Goal: Task Accomplishment & Management: Find specific page/section

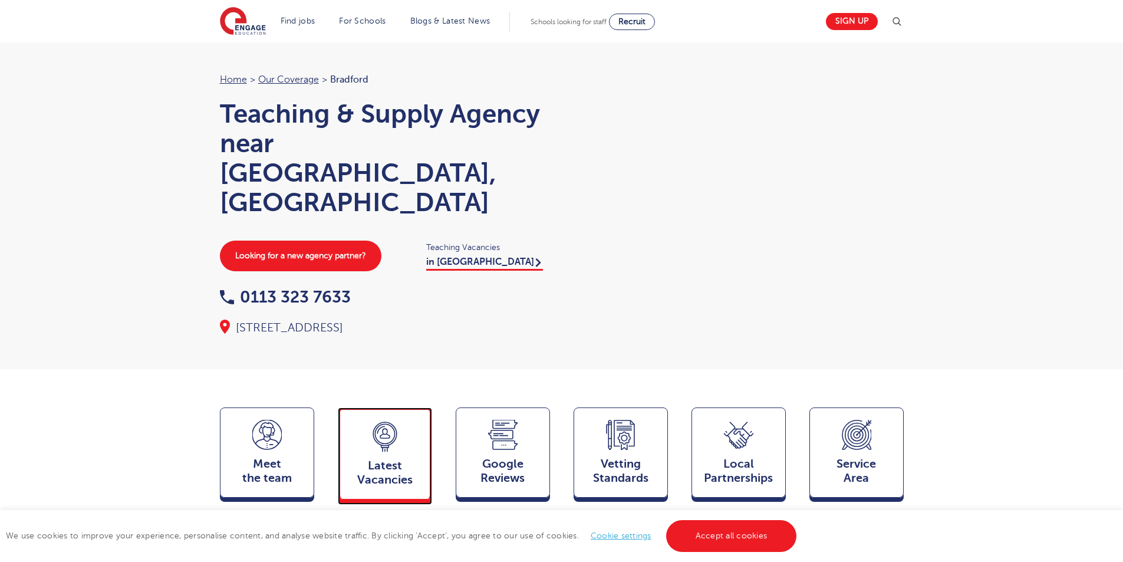
click at [410, 420] on div "Latest Vacancies Jobs" at bounding box center [385, 453] width 94 height 92
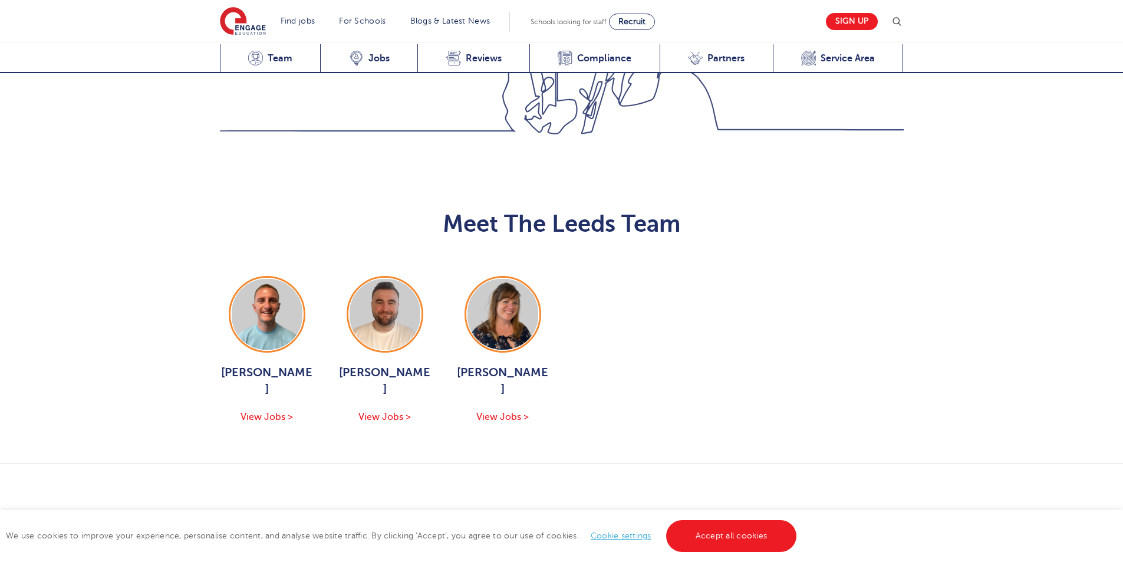
scroll to position [1570, 0]
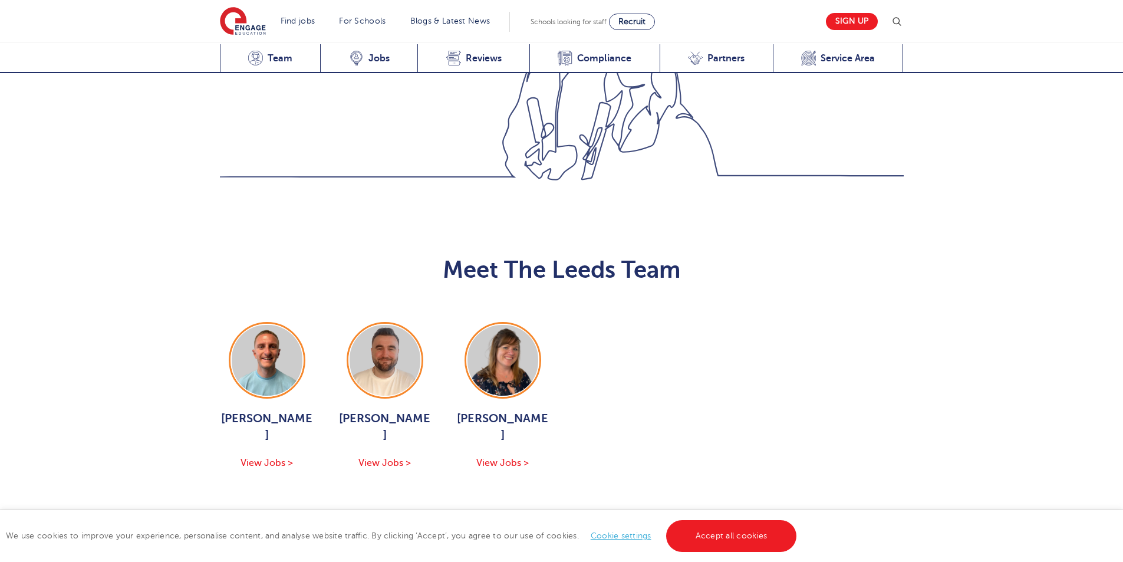
scroll to position [1472, 0]
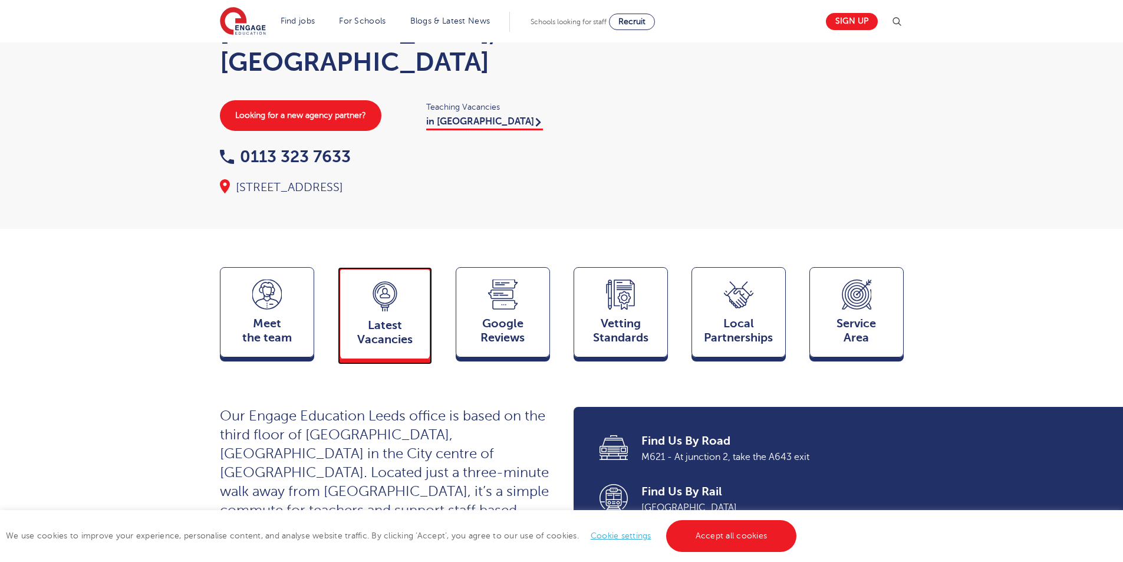
click at [415, 279] on div "Latest Vacancies Jobs" at bounding box center [385, 313] width 94 height 92
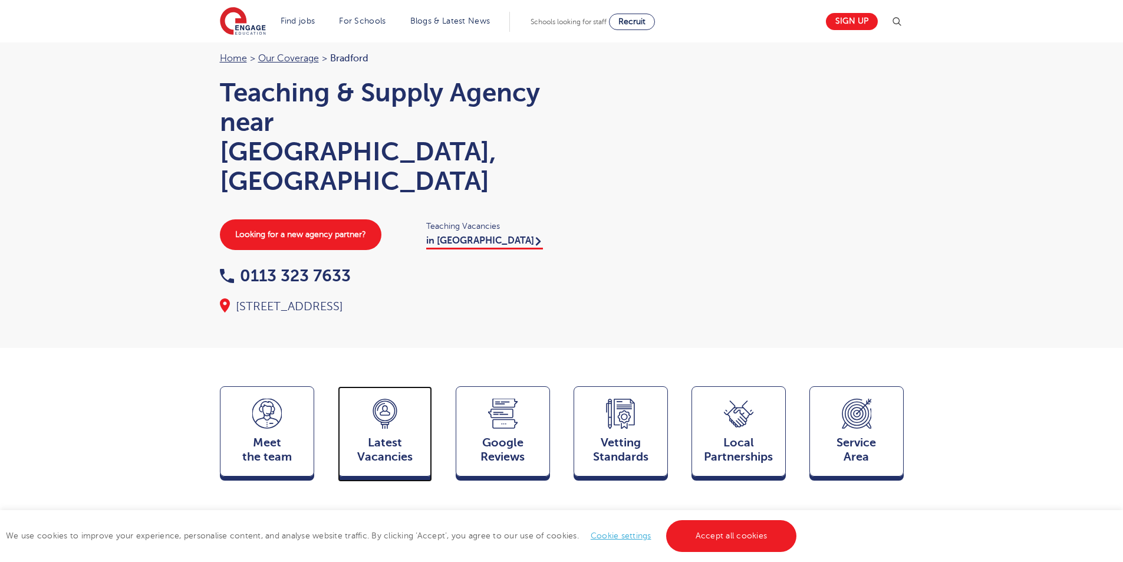
scroll to position [0, 0]
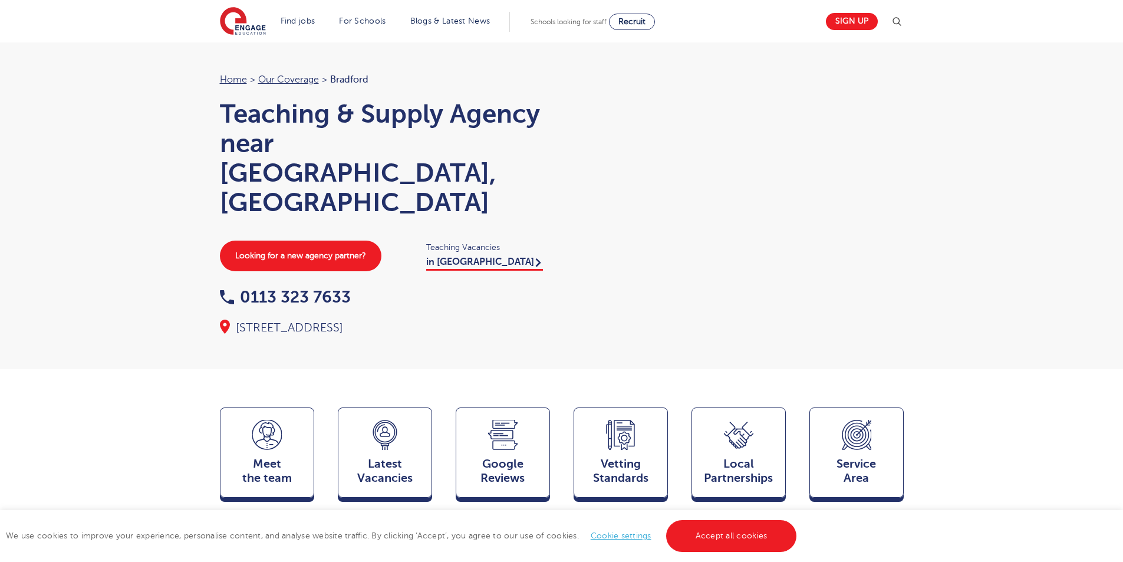
click at [432, 240] on div "Teaching Vacancies in Bradford" at bounding box center [487, 254] width 147 height 29
click at [438, 256] on link "in Bradford" at bounding box center [484, 263] width 117 height 14
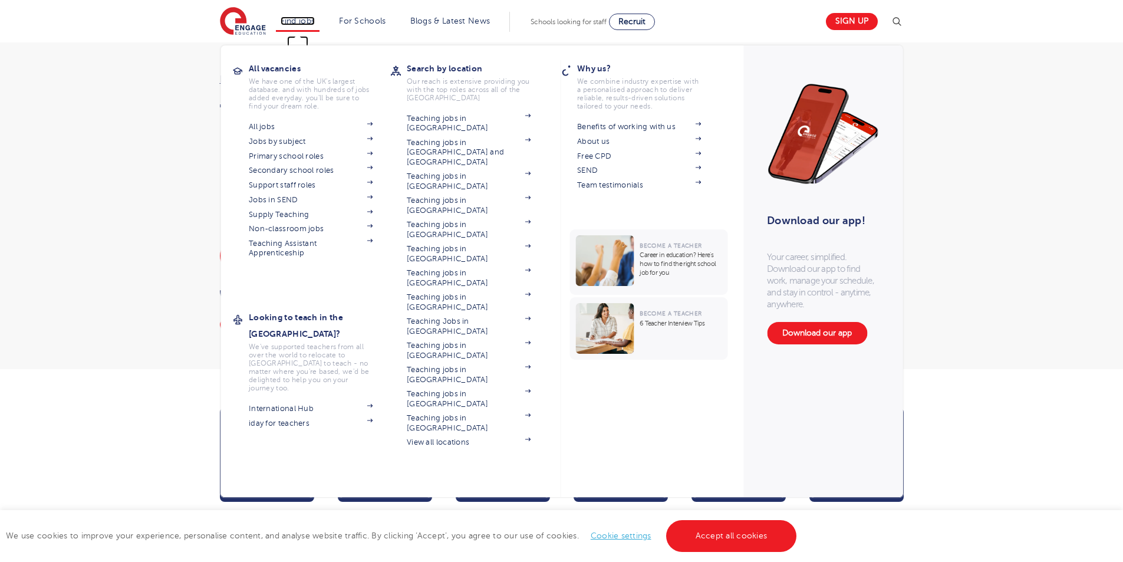
click at [303, 24] on link "Find jobs" at bounding box center [298, 21] width 35 height 9
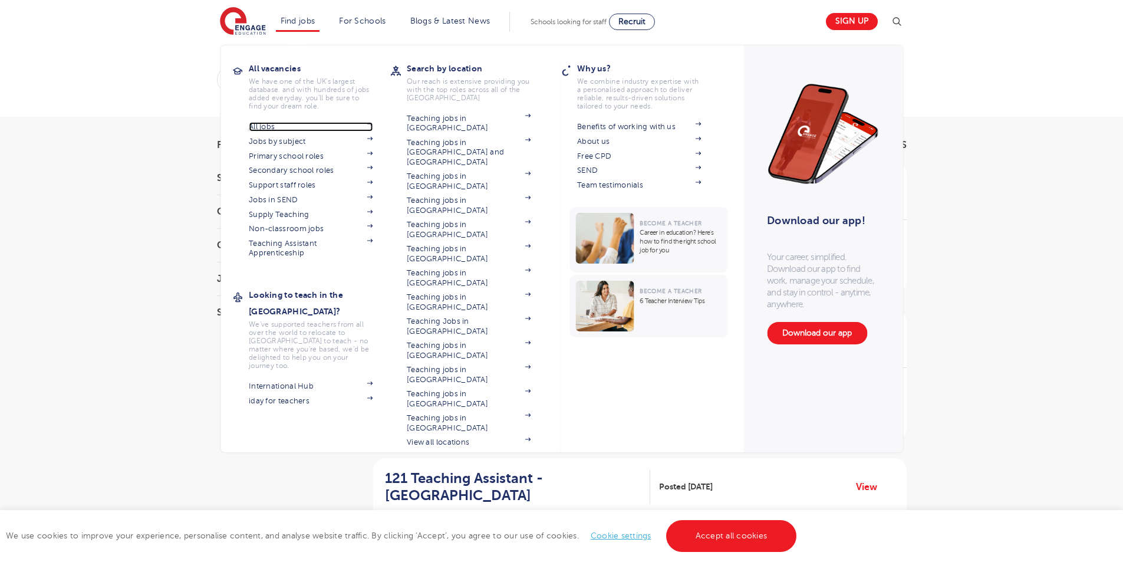
click at [277, 125] on link "All jobs" at bounding box center [311, 126] width 124 height 9
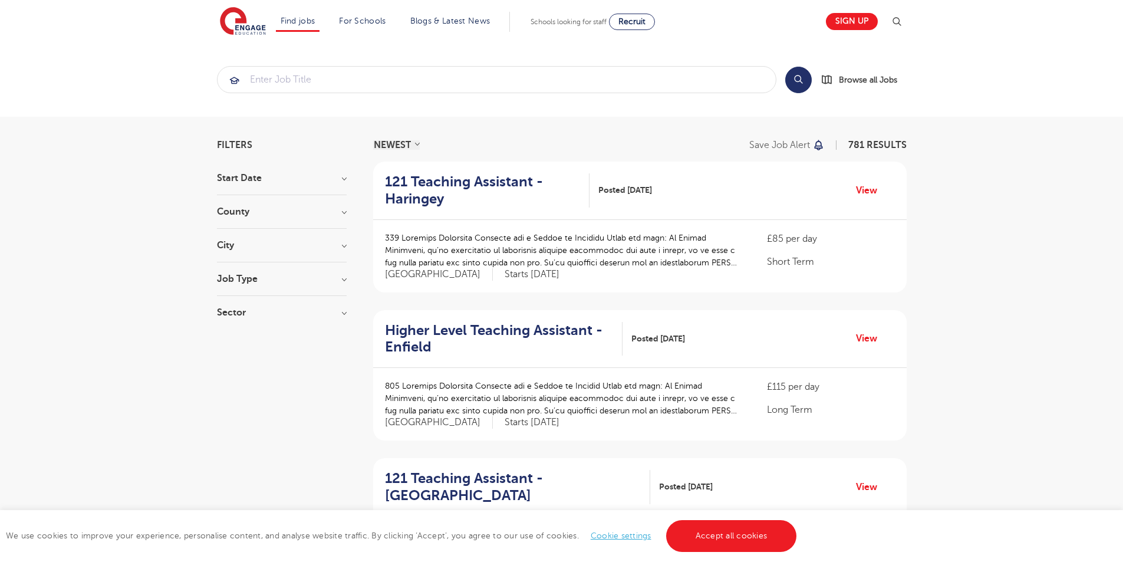
click at [232, 213] on h3 "County" at bounding box center [282, 211] width 130 height 9
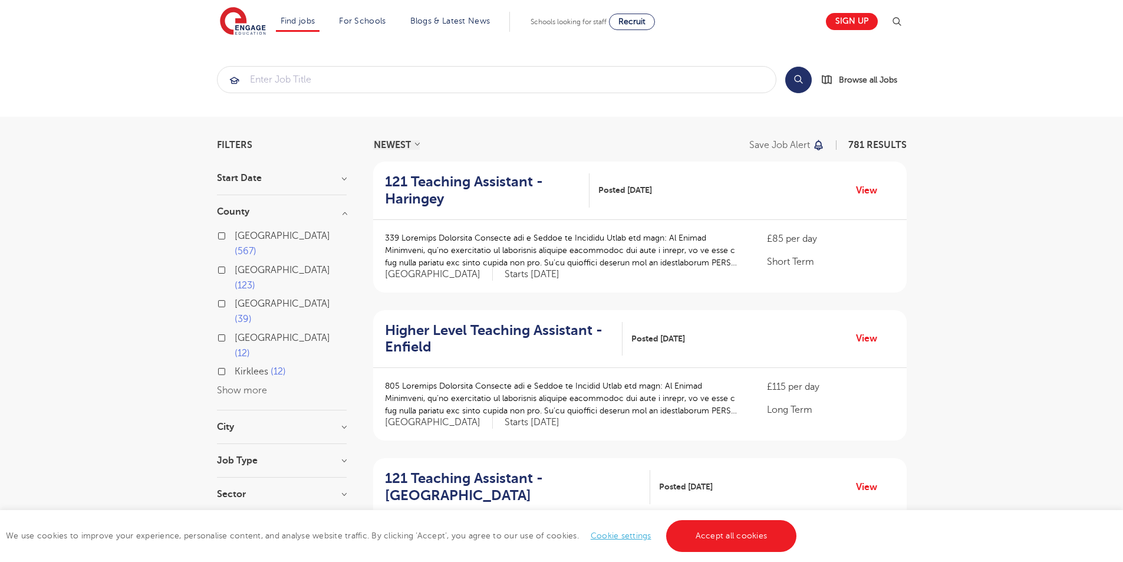
click at [254, 322] on div "London 567 Hertfordshire 123 Leeds 39 East Sussex 12 Kirklees 12 Show more" at bounding box center [282, 313] width 130 height 170
click at [256, 385] on button "Show more" at bounding box center [242, 390] width 50 height 11
click at [235, 474] on label "Bradford 1" at bounding box center [260, 481] width 50 height 15
click at [235, 477] on input "Bradford 1" at bounding box center [239, 481] width 8 height 8
checkbox input "true"
